Goal: Navigation & Orientation: Find specific page/section

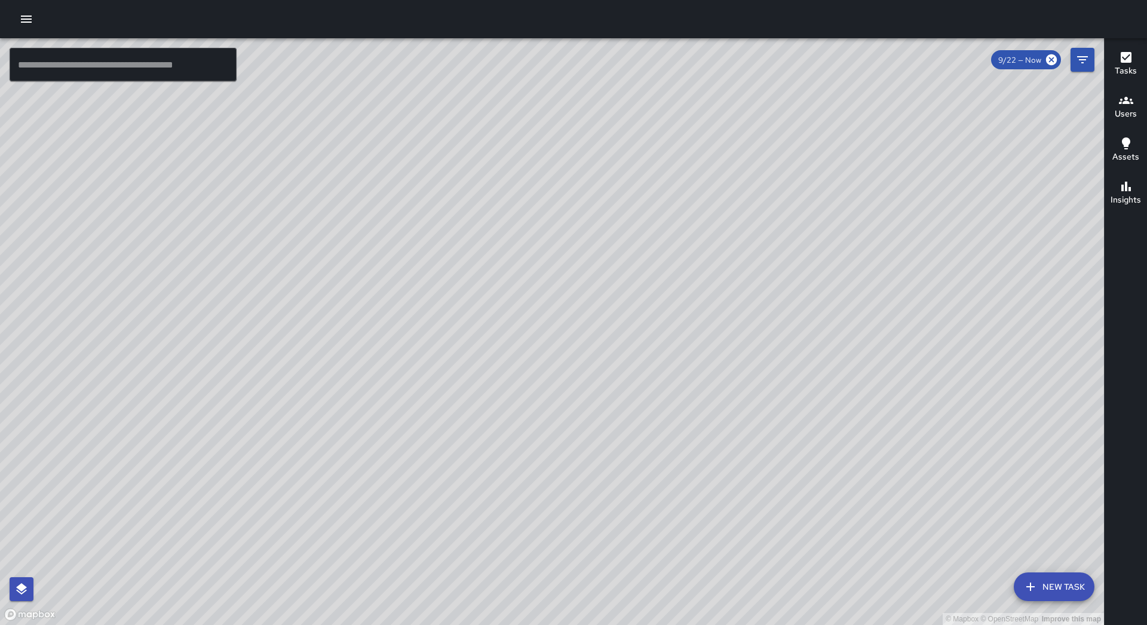
click at [35, 19] on button "button" at bounding box center [26, 19] width 24 height 24
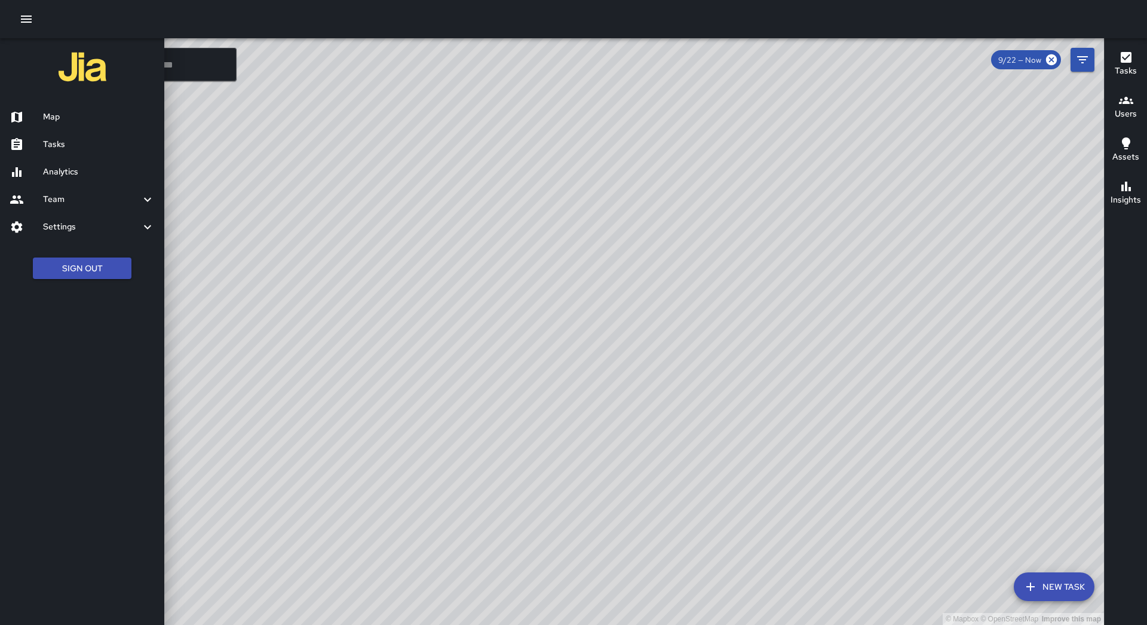
click at [119, 225] on h6 "Settings" at bounding box center [91, 226] width 97 height 13
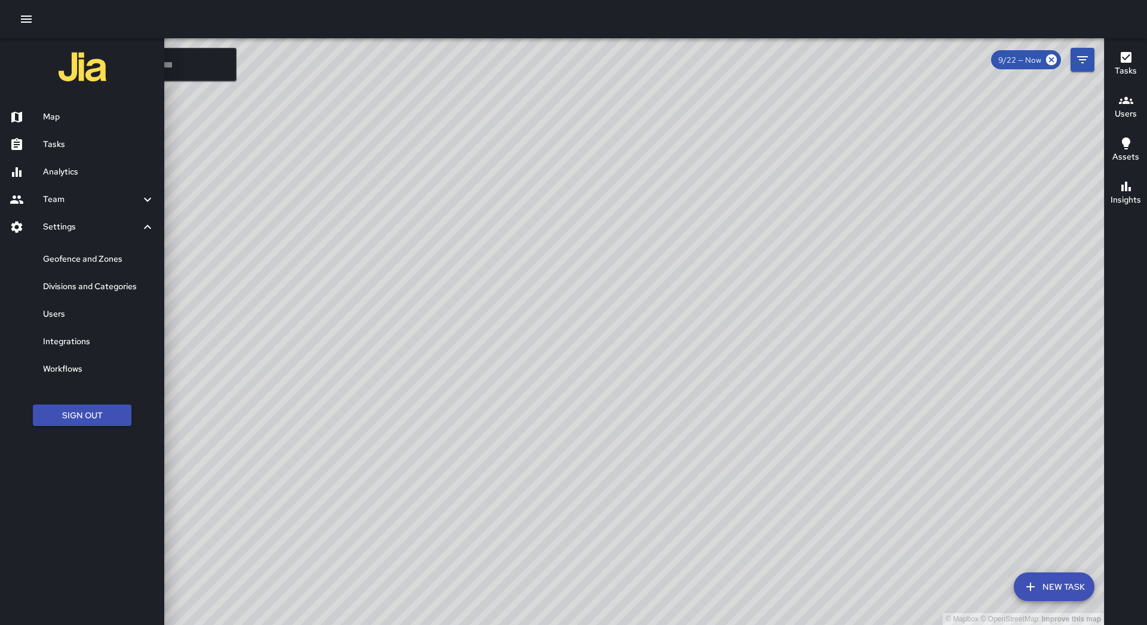
click at [99, 306] on div "Users" at bounding box center [82, 313] width 164 height 27
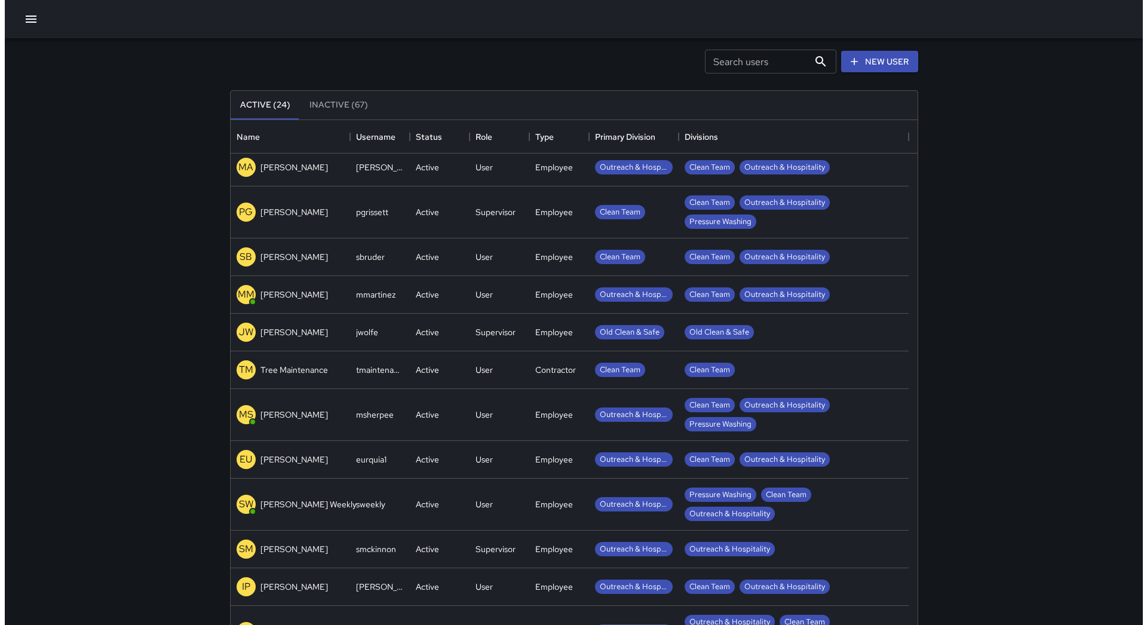
scroll to position [82, 0]
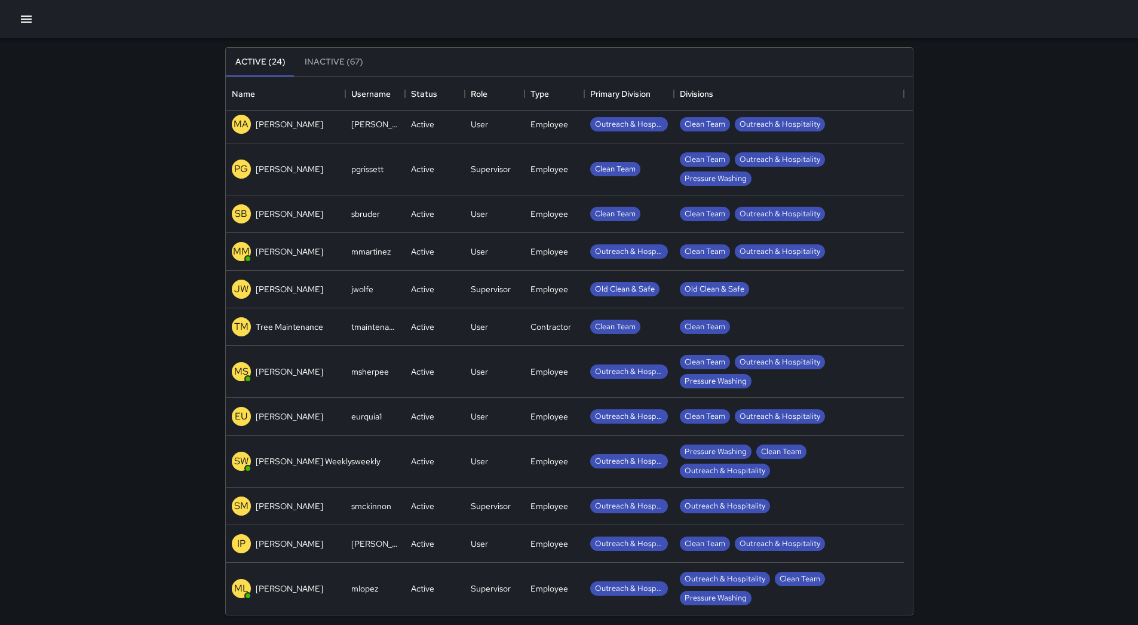
click at [29, 14] on icon "button" at bounding box center [26, 19] width 14 height 14
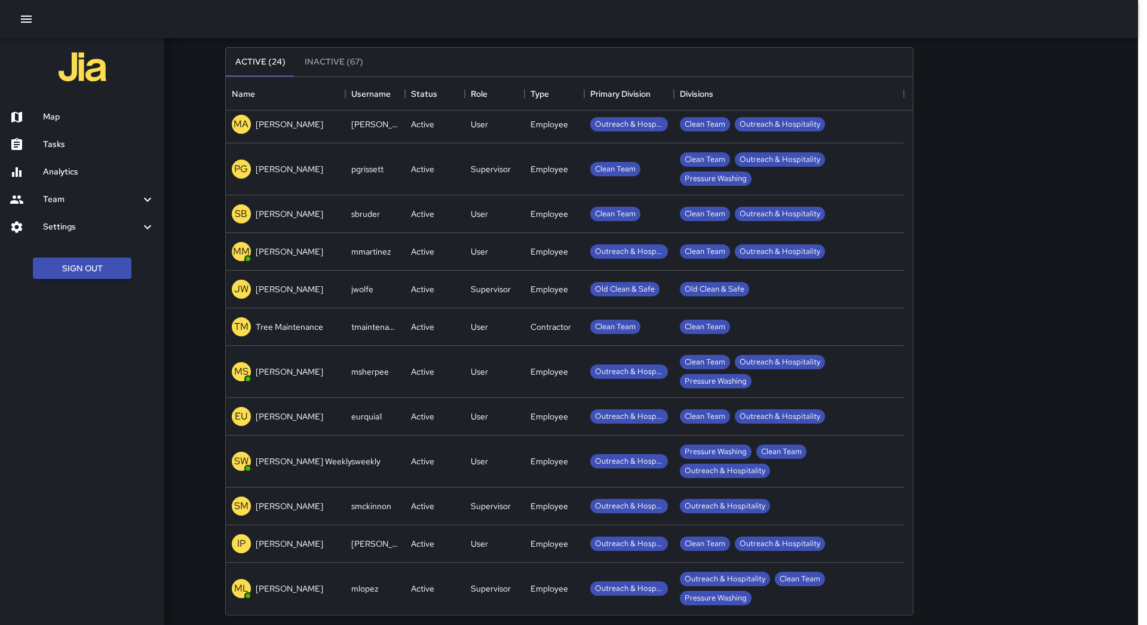
click at [79, 142] on h6 "Tasks" at bounding box center [99, 144] width 112 height 13
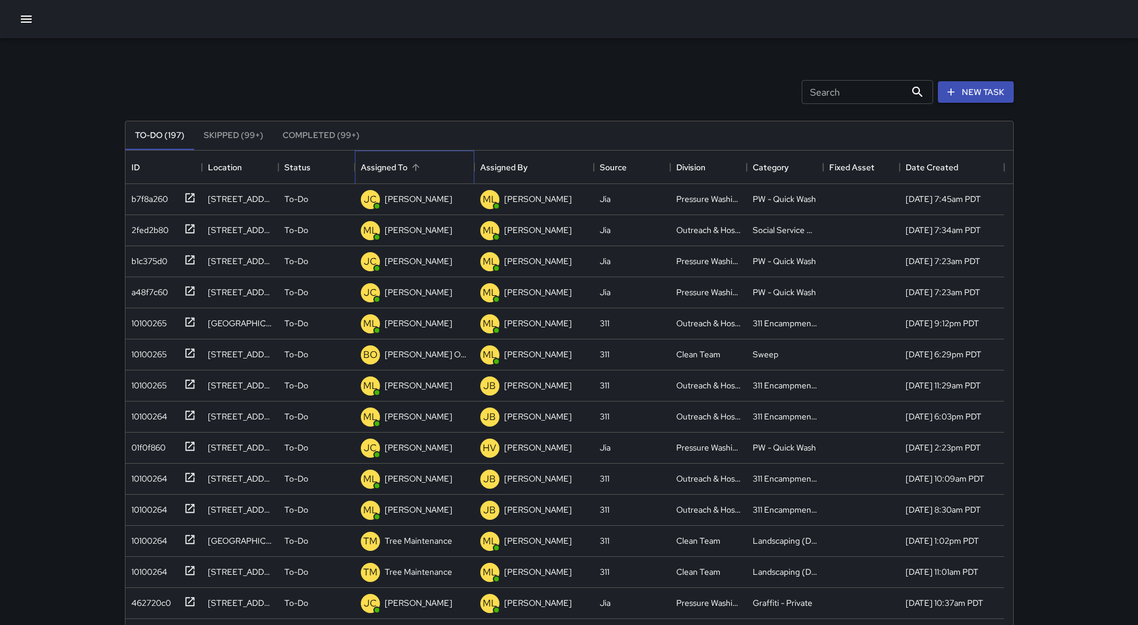
click at [425, 170] on div "Assigned To" at bounding box center [415, 167] width 108 height 33
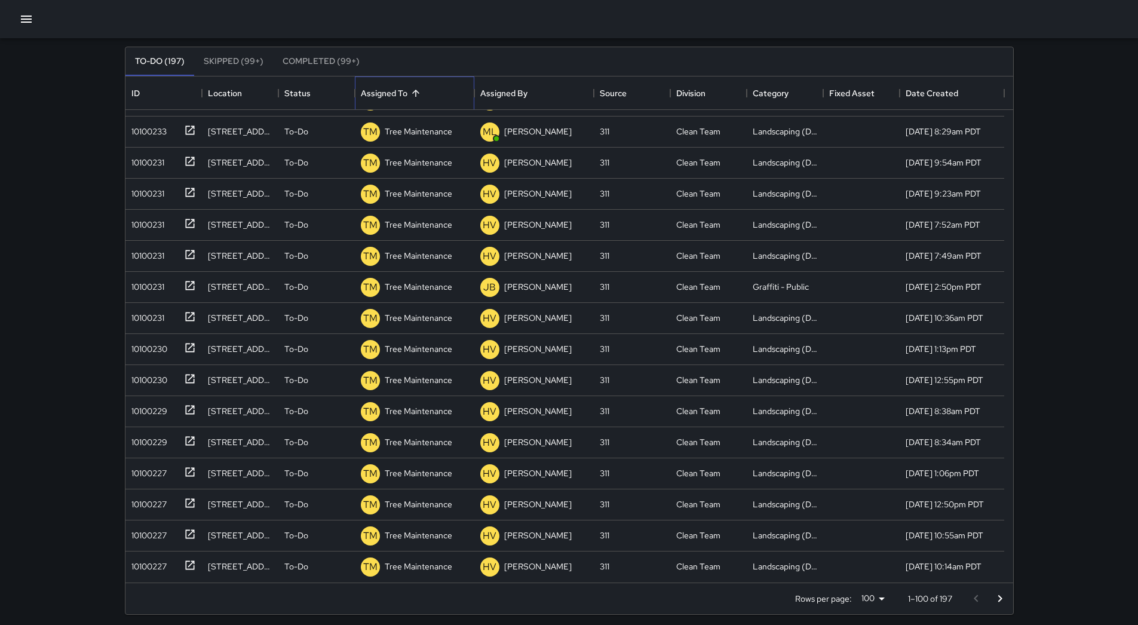
scroll to position [81, 0]
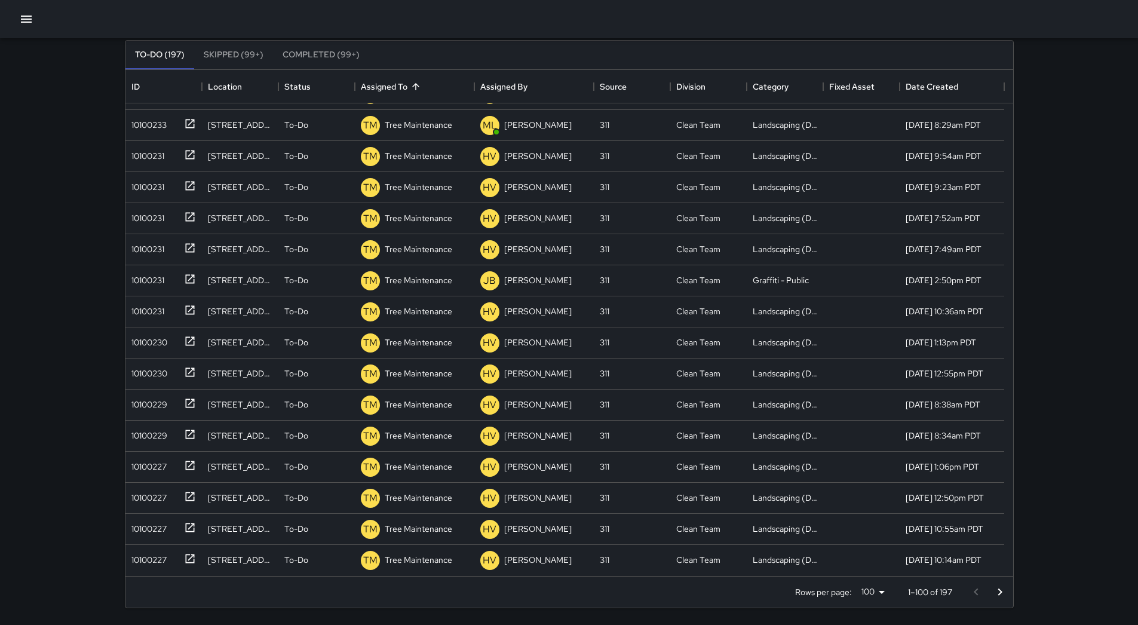
click at [999, 585] on icon "Go to next page" at bounding box center [1000, 592] width 14 height 14
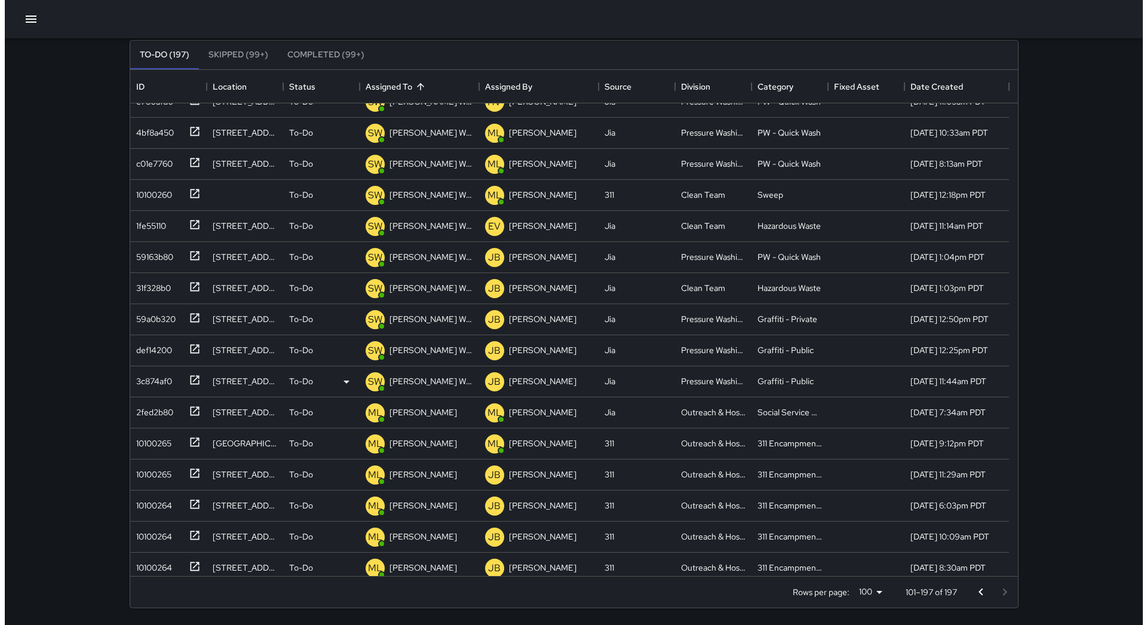
scroll to position [2541, 0]
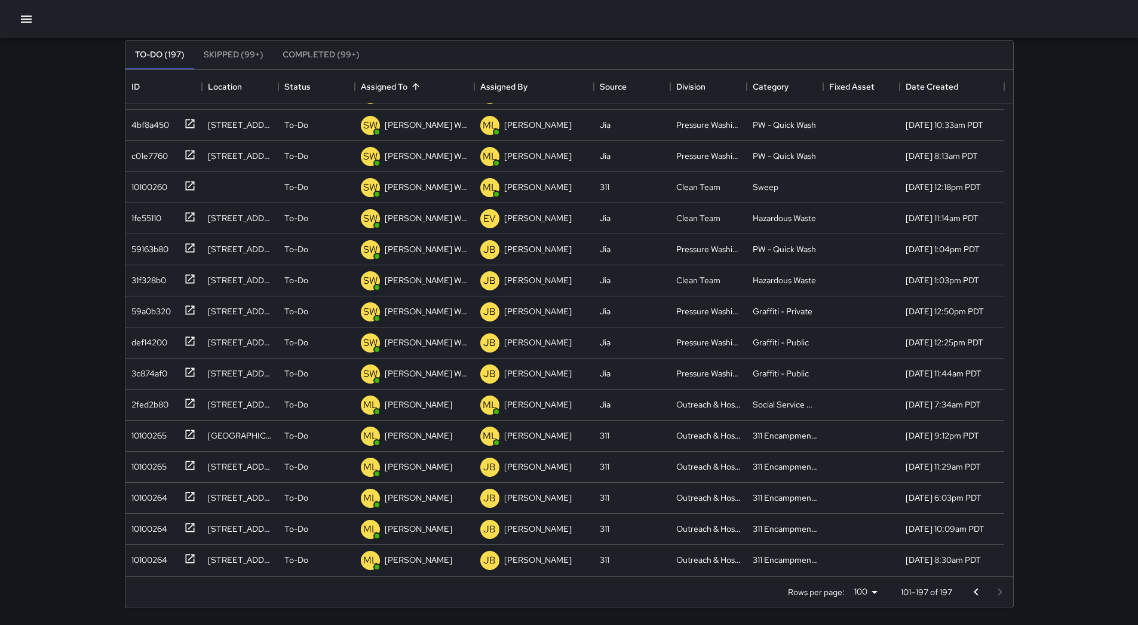
click at [40, 13] on div at bounding box center [569, 19] width 1138 height 38
click at [24, 19] on icon "button" at bounding box center [26, 19] width 11 height 7
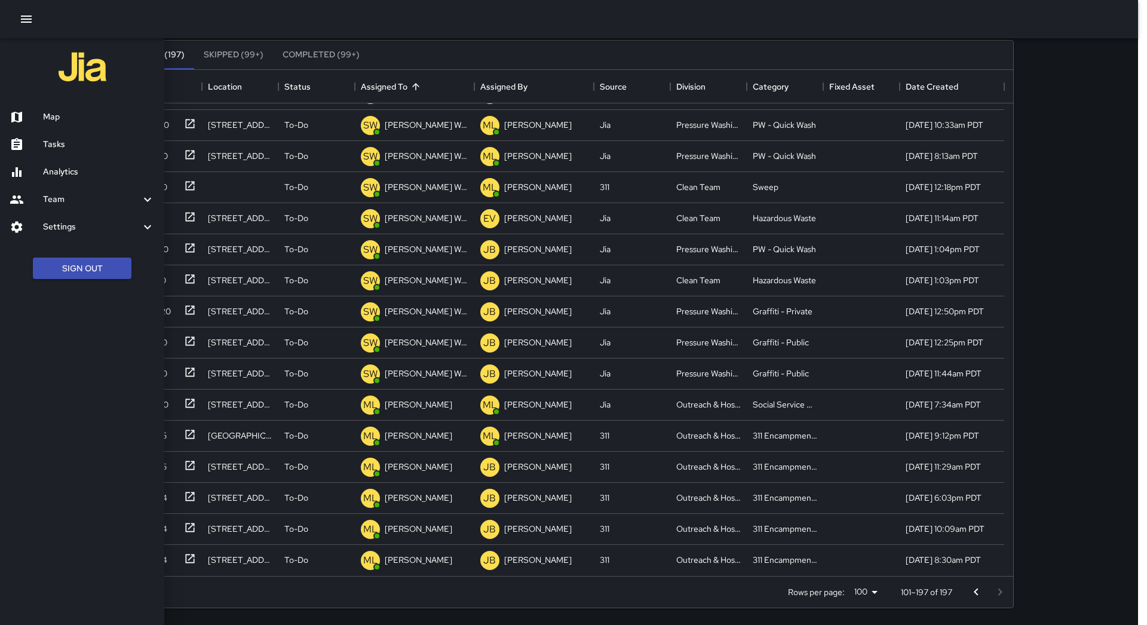
click at [66, 118] on h6 "Map" at bounding box center [99, 117] width 112 height 13
